Goal: Navigation & Orientation: Go to known website

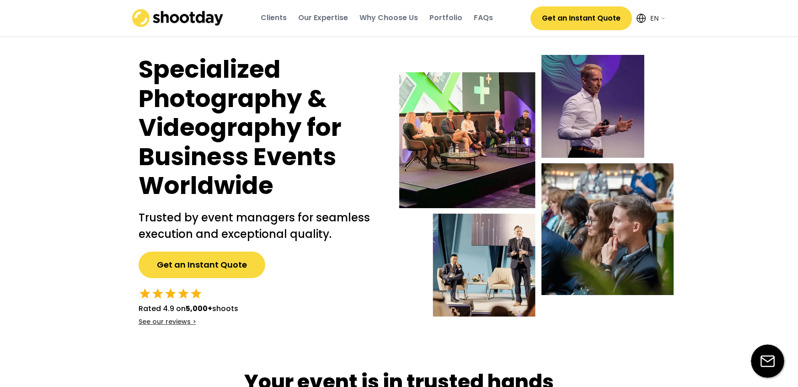
select select ""en""
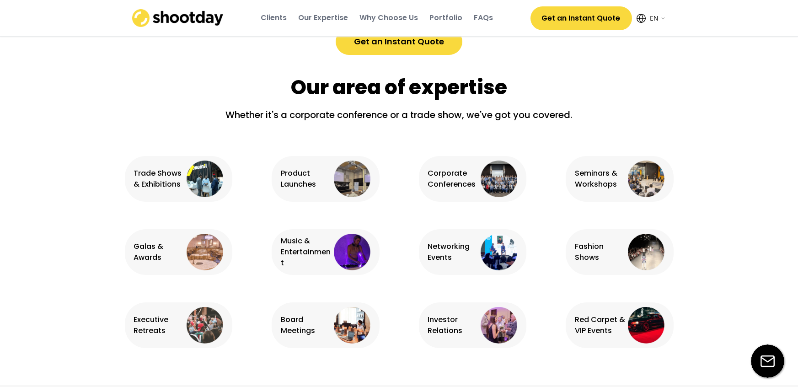
scroll to position [556, 0]
